Goal: Use online tool/utility: Utilize a website feature to perform a specific function

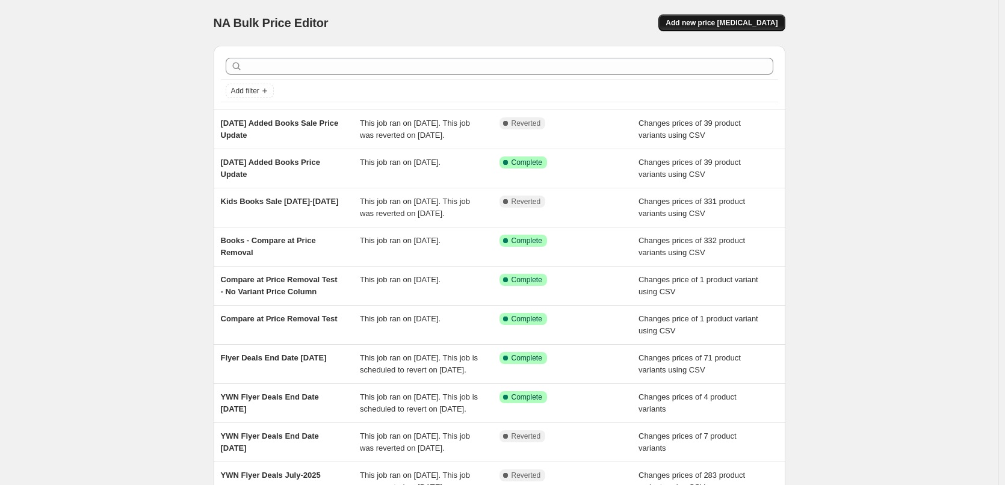
click at [699, 26] on span "Add new price change job" at bounding box center [721, 23] width 112 height 10
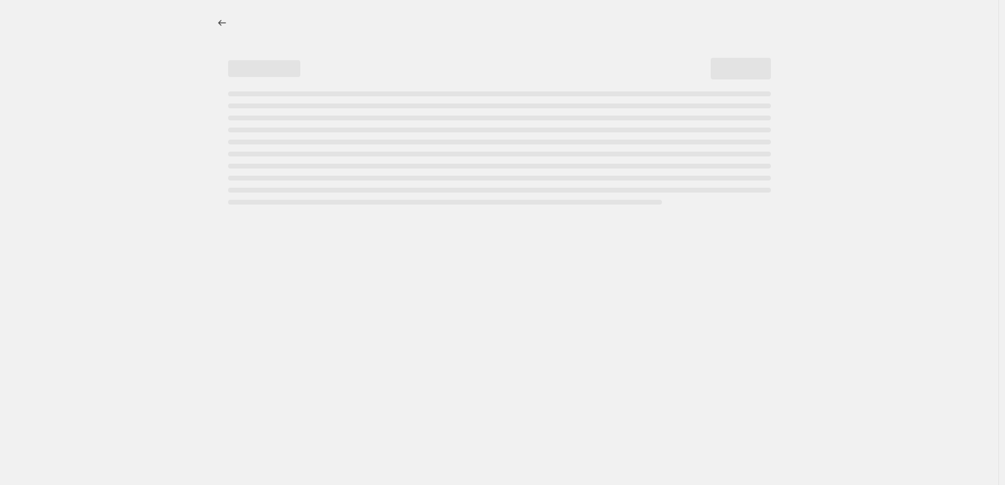
select select "percentage"
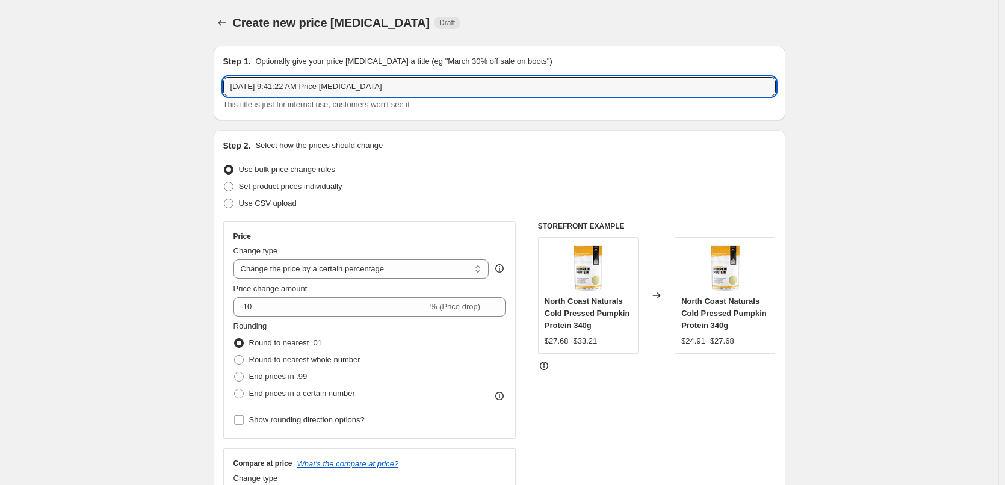
drag, startPoint x: 488, startPoint y: 82, endPoint x: 148, endPoint y: 77, distance: 340.5
type input "Book Price Update"
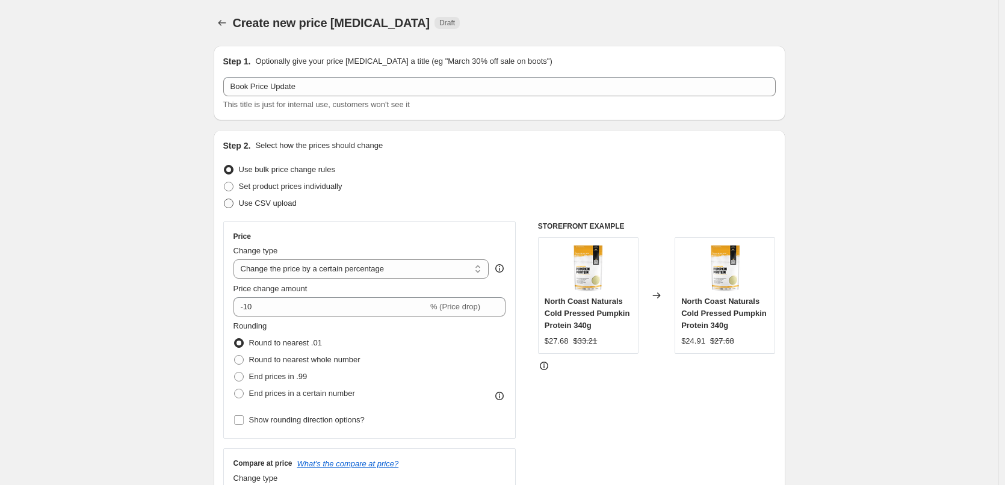
click at [230, 205] on span at bounding box center [229, 203] width 10 height 10
click at [224, 199] on input "Use CSV upload" at bounding box center [224, 198] width 1 height 1
radio input "true"
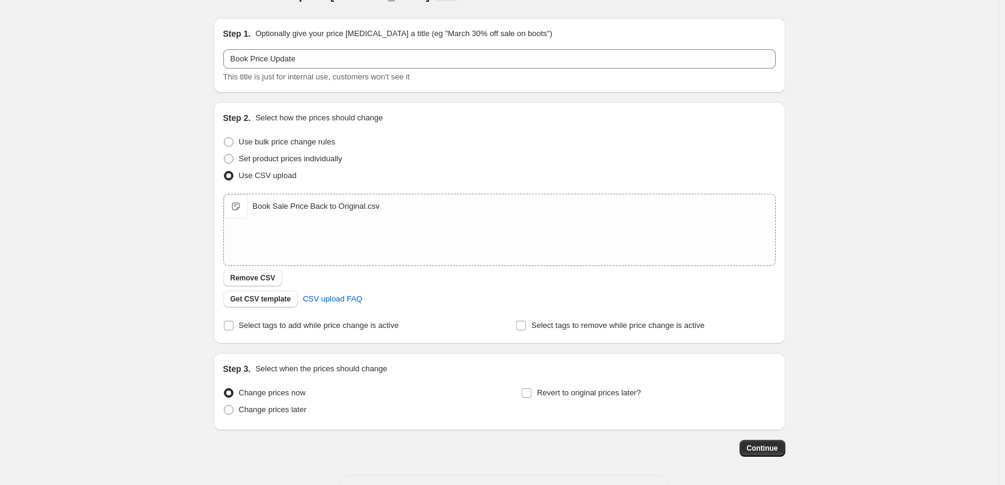
scroll to position [73, 0]
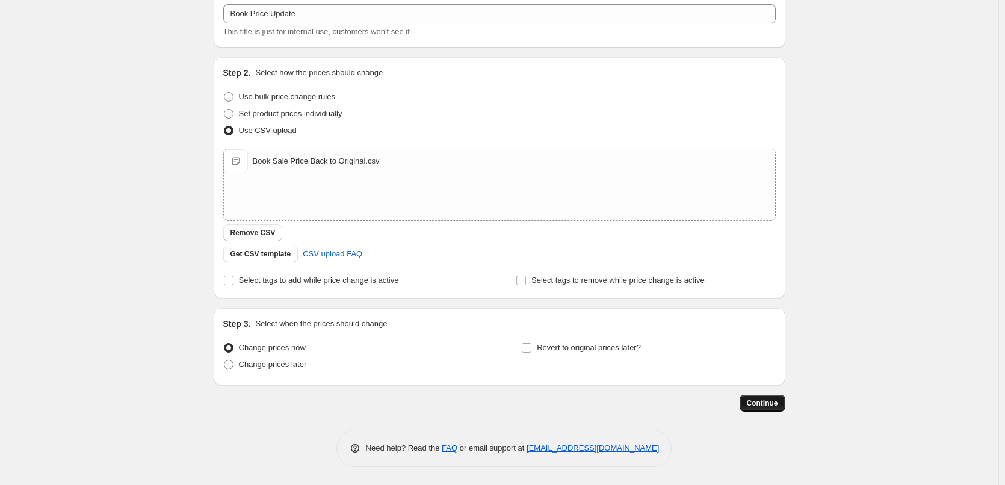
click at [770, 405] on span "Continue" at bounding box center [761, 403] width 31 height 10
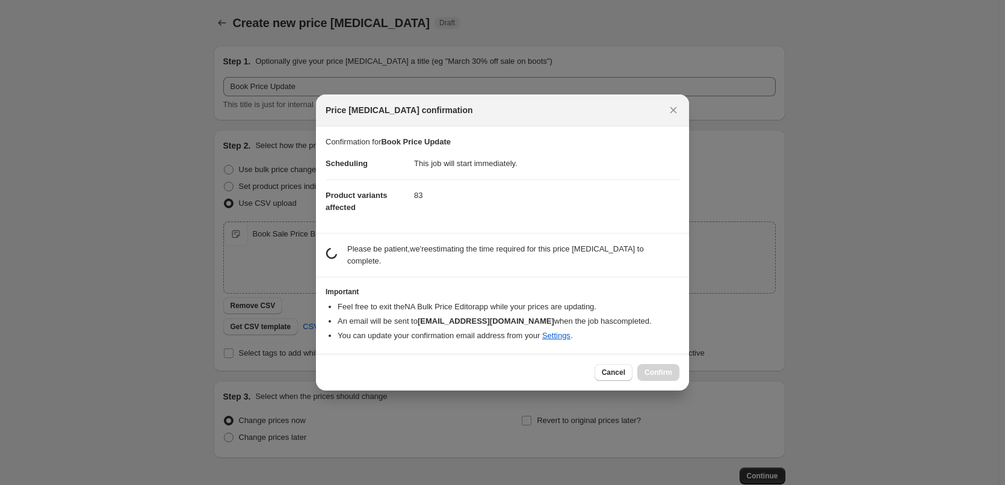
scroll to position [0, 0]
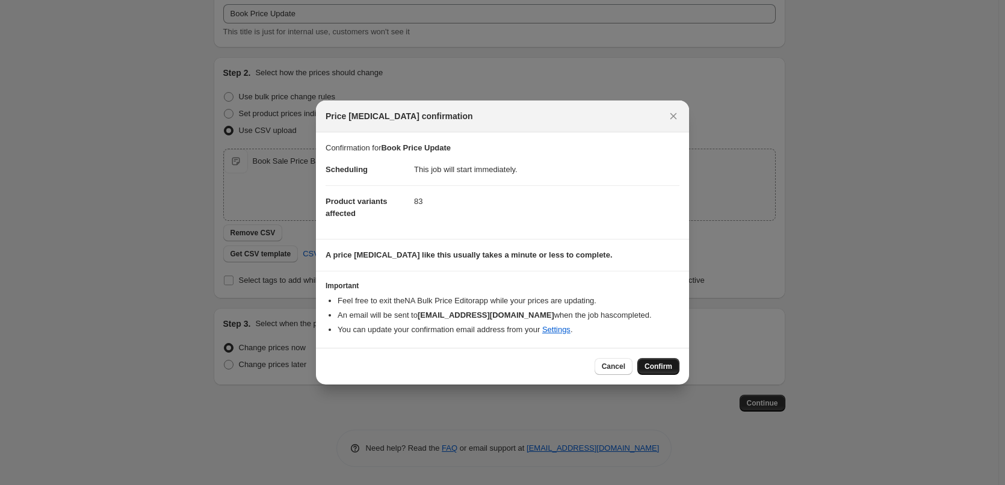
click at [653, 367] on span "Confirm" at bounding box center [658, 367] width 28 height 10
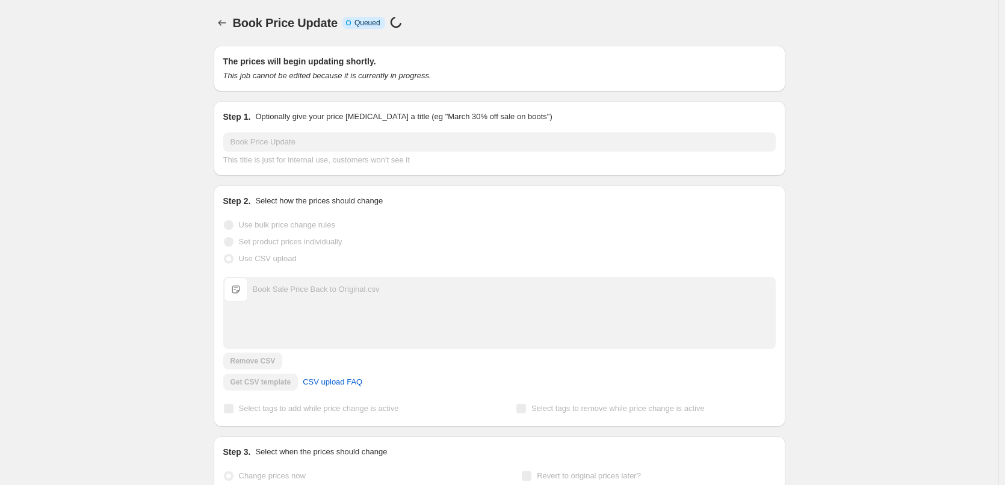
scroll to position [73, 0]
